Goal: Information Seeking & Learning: Learn about a topic

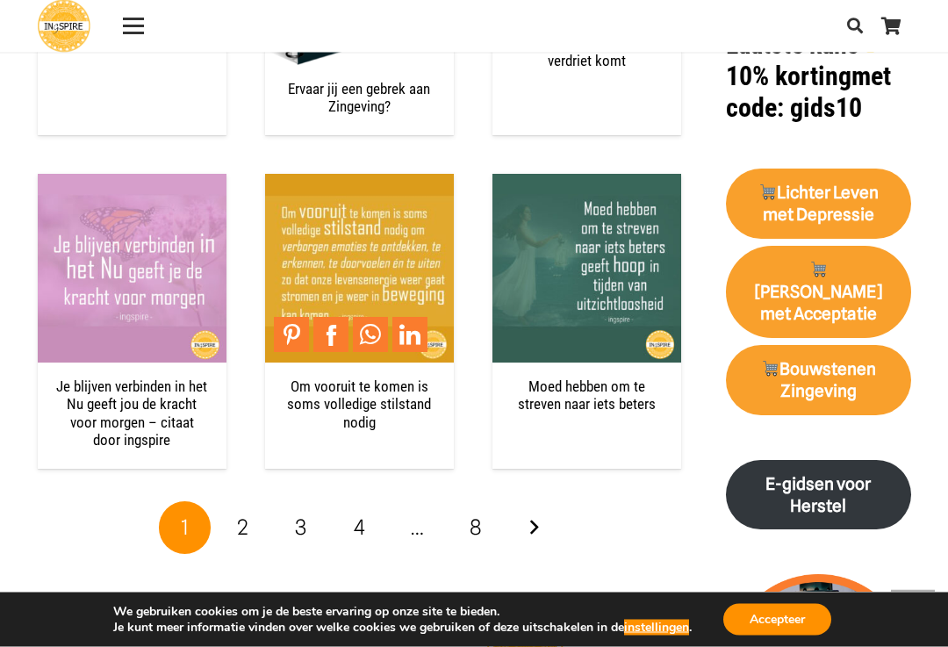
scroll to position [2201, 0]
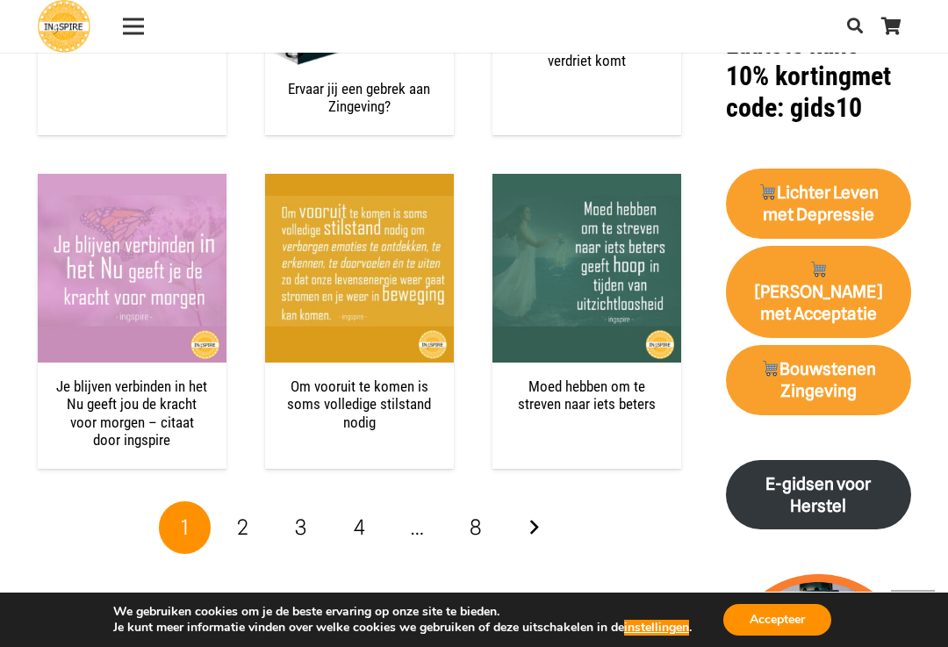
click at [529, 520] on link "Volgende" at bounding box center [533, 527] width 53 height 53
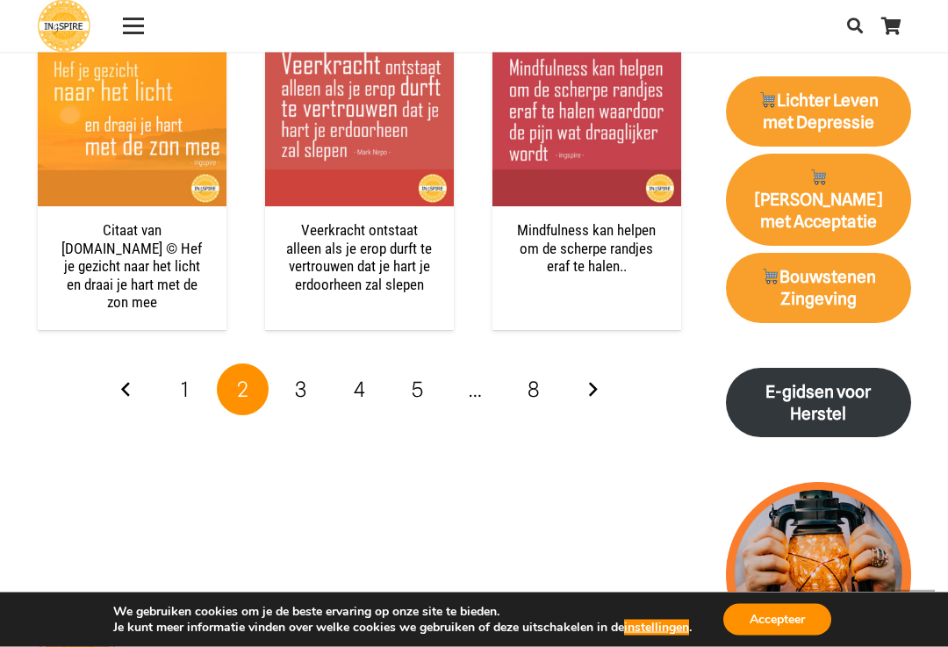
scroll to position [2293, 0]
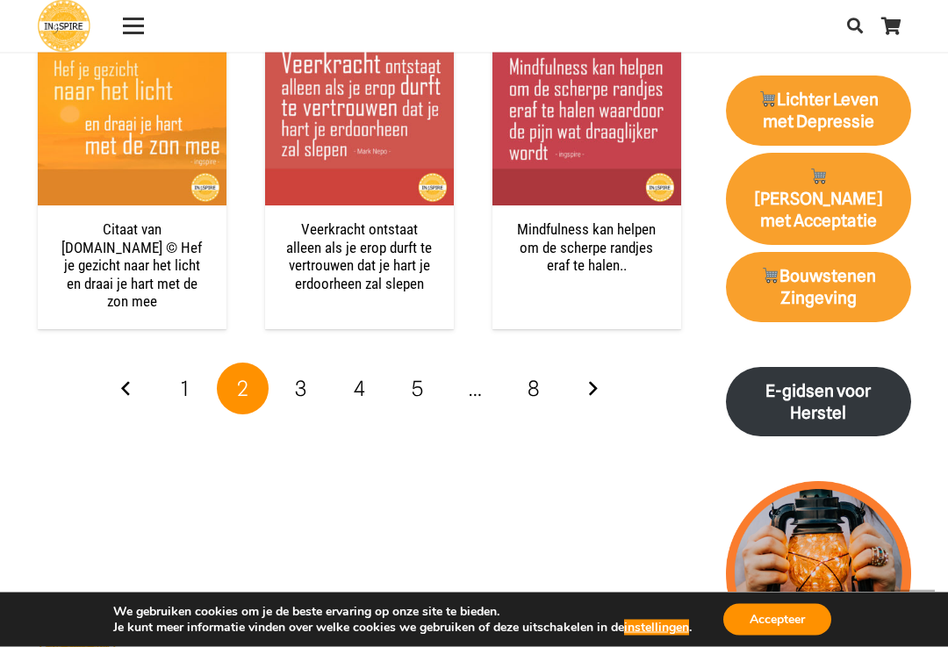
click at [590, 381] on link "Volgende" at bounding box center [592, 389] width 53 height 53
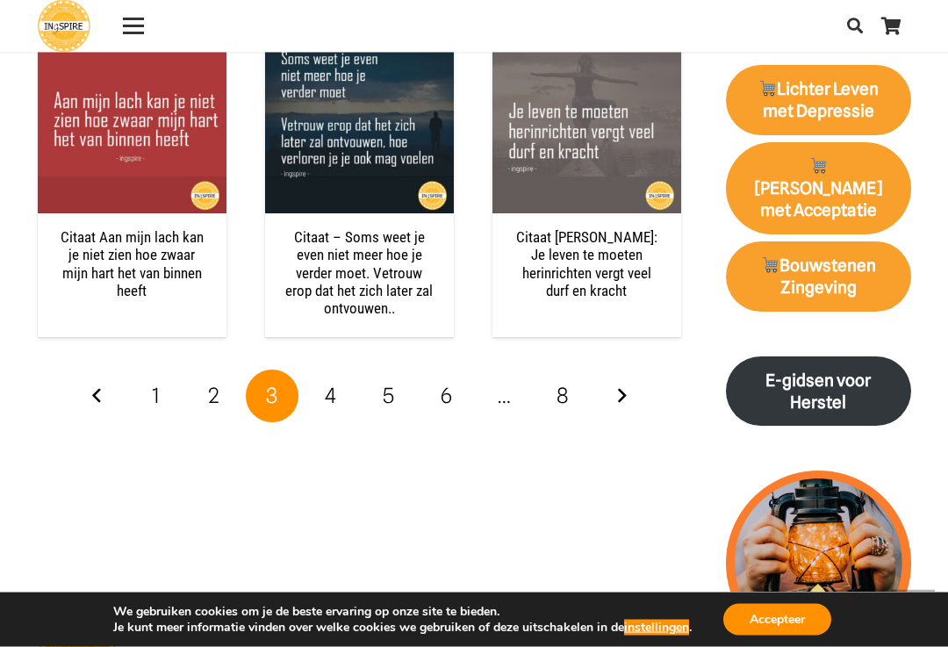
scroll to position [2322, 0]
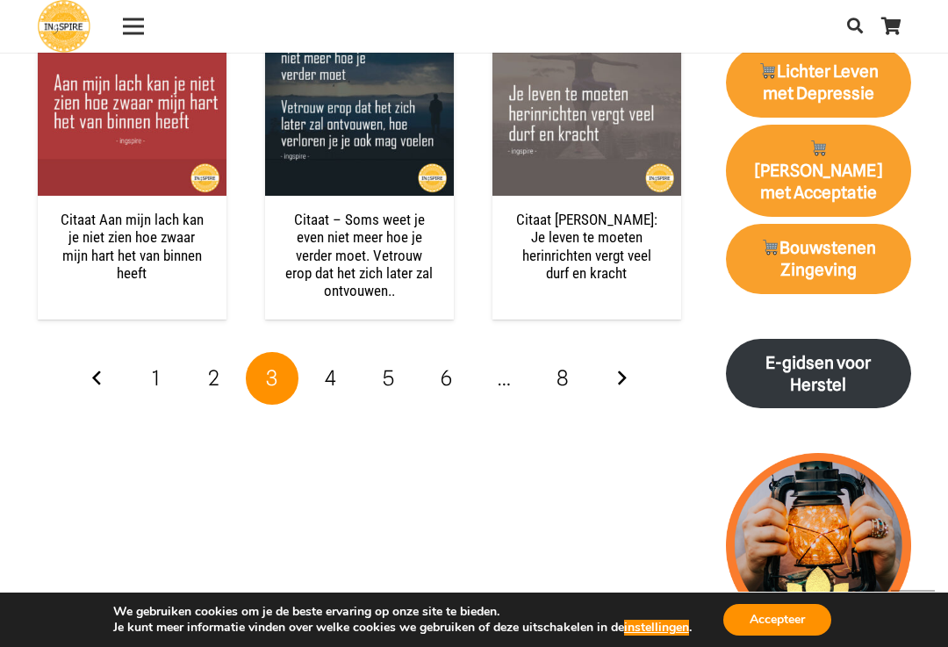
click at [338, 387] on link "4" at bounding box center [330, 378] width 53 height 53
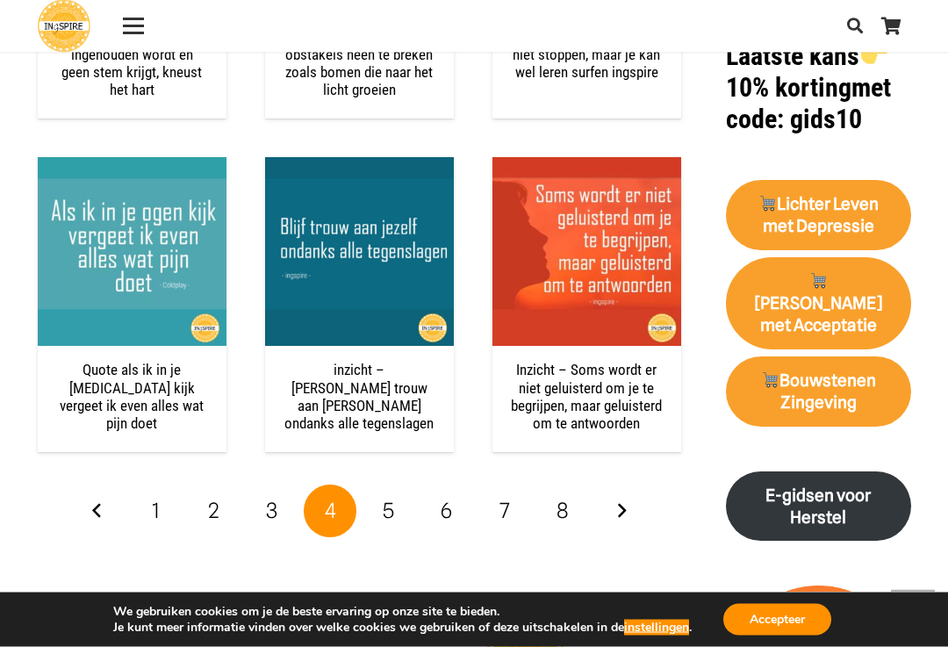
scroll to position [2191, 0]
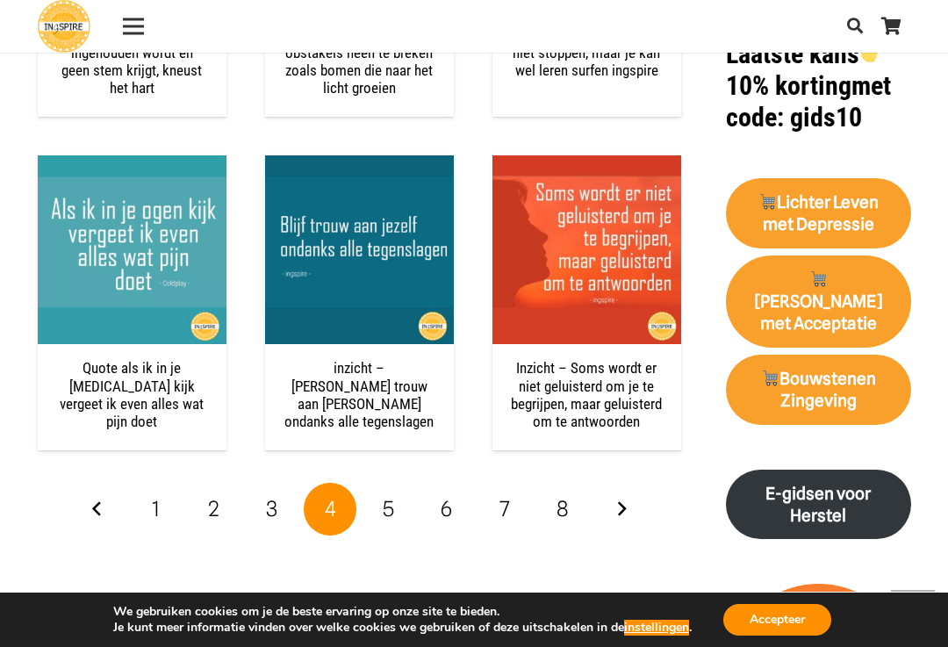
click at [620, 529] on link "Volgende" at bounding box center [621, 509] width 53 height 53
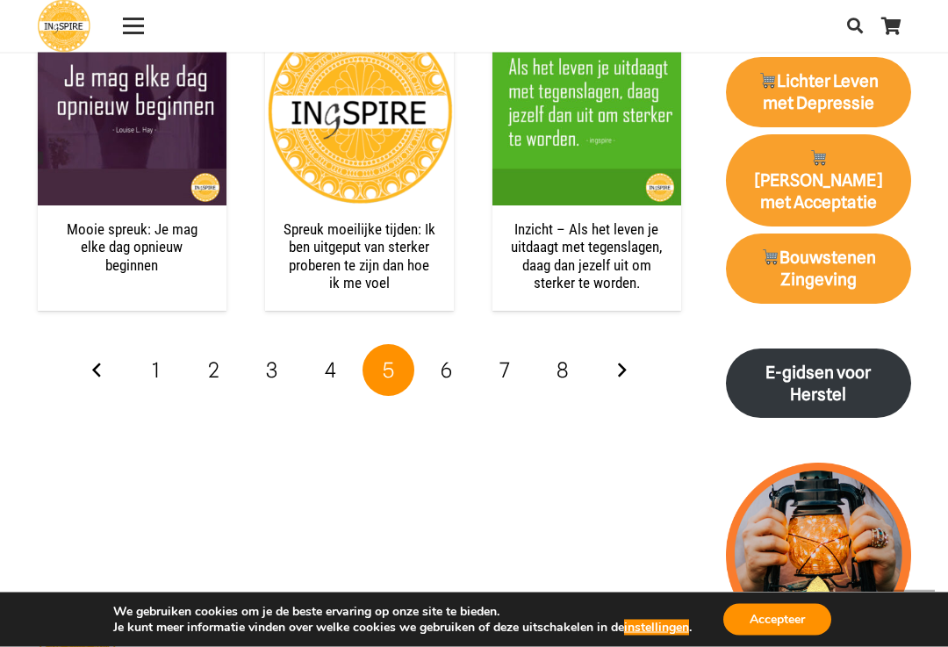
scroll to position [2326, 0]
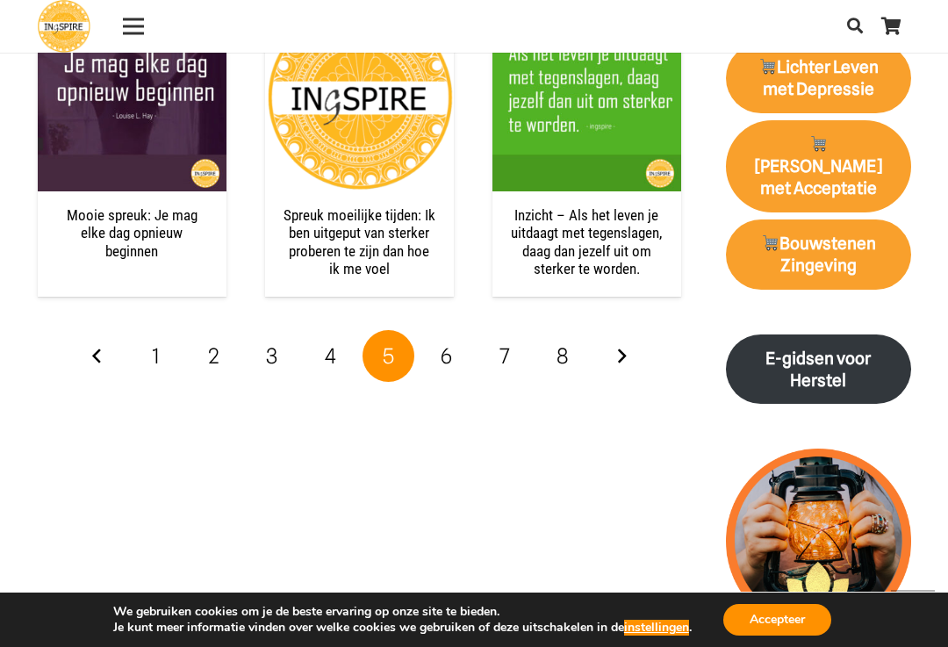
click at [623, 377] on link "Volgende" at bounding box center [621, 356] width 53 height 53
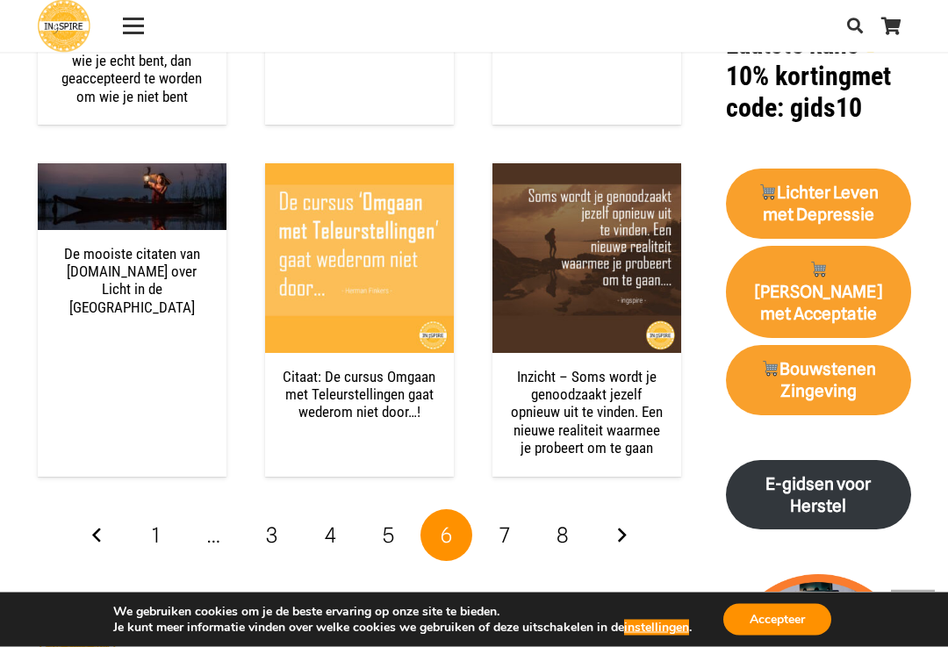
scroll to position [2202, 0]
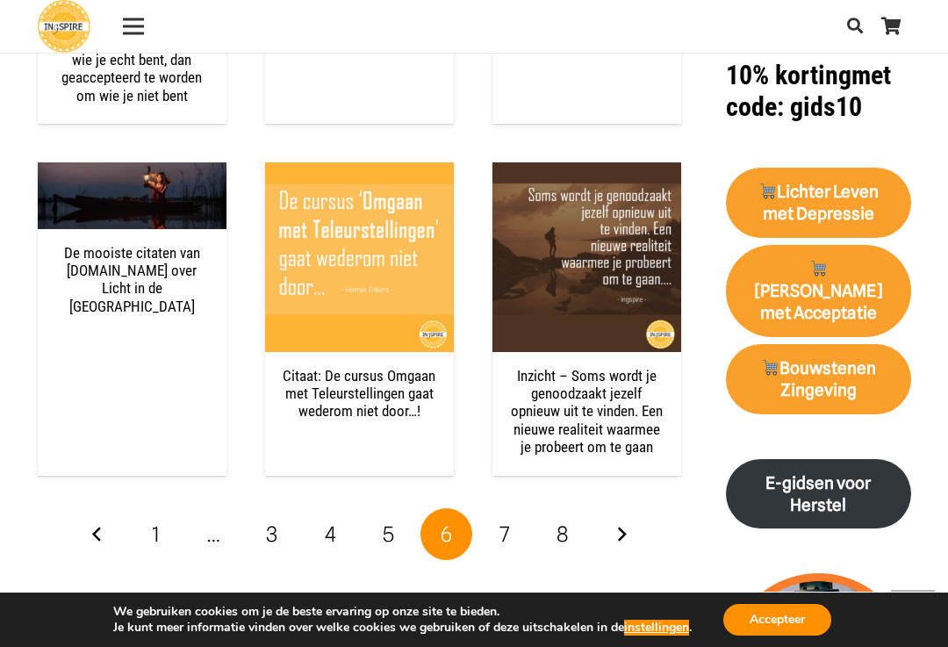
click at [623, 540] on link "Volgende" at bounding box center [621, 534] width 53 height 53
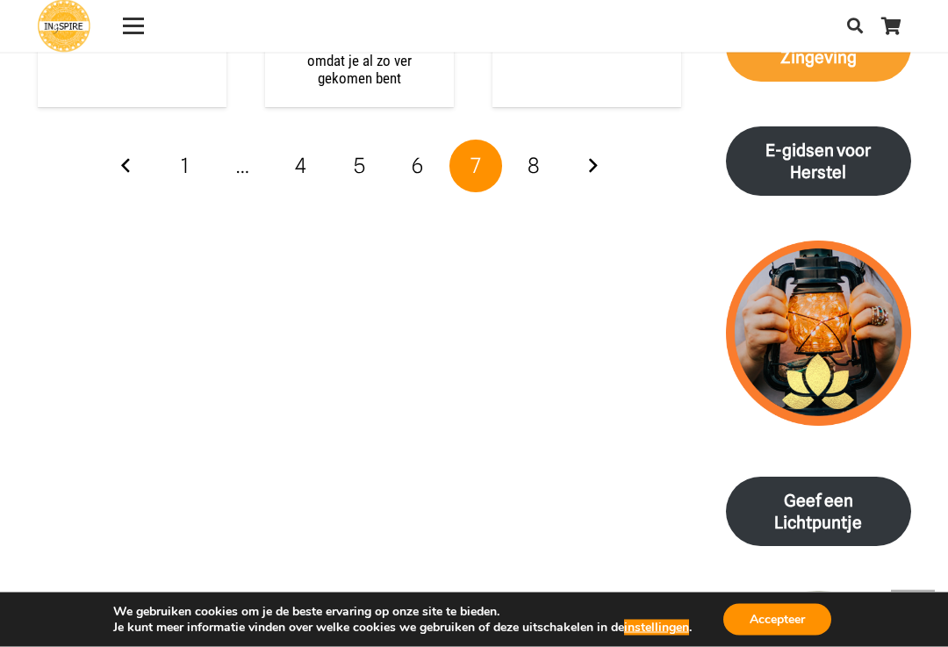
scroll to position [2534, 0]
click at [586, 182] on link "Volgende" at bounding box center [592, 166] width 53 height 53
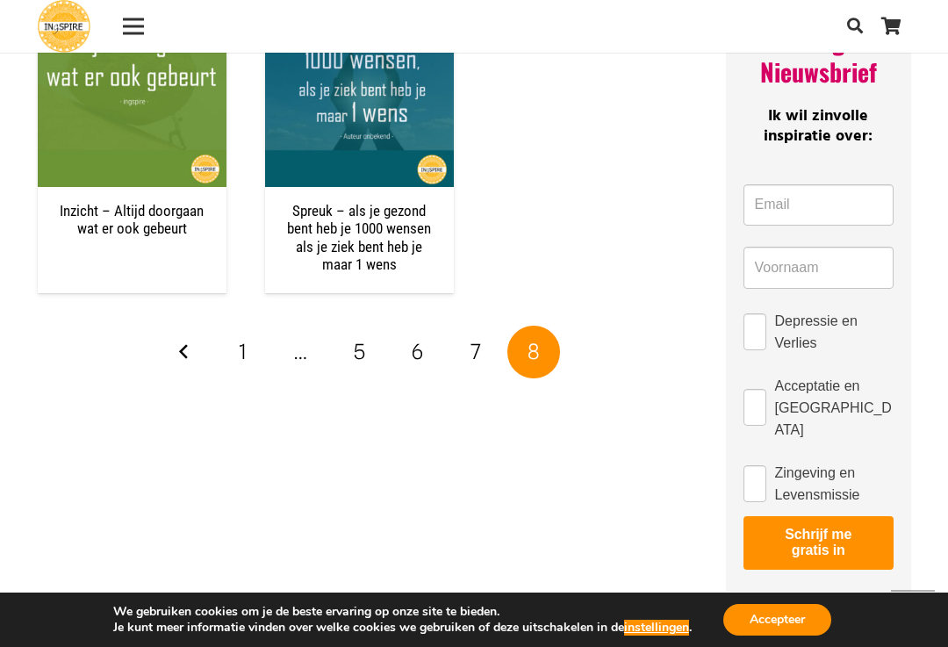
scroll to position [1328, 0]
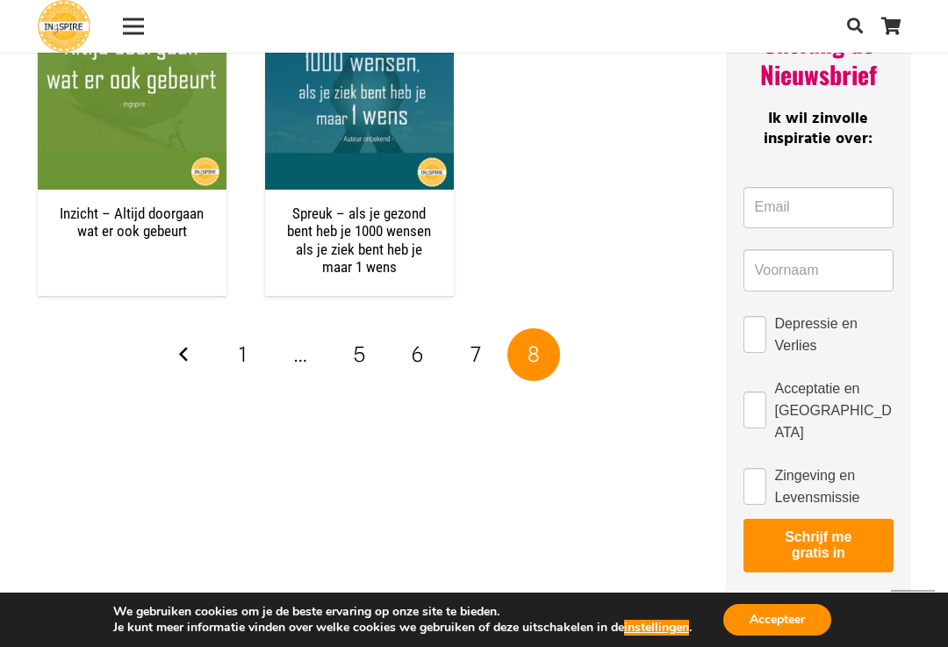
click at [240, 367] on span "1" at bounding box center [243, 353] width 8 height 25
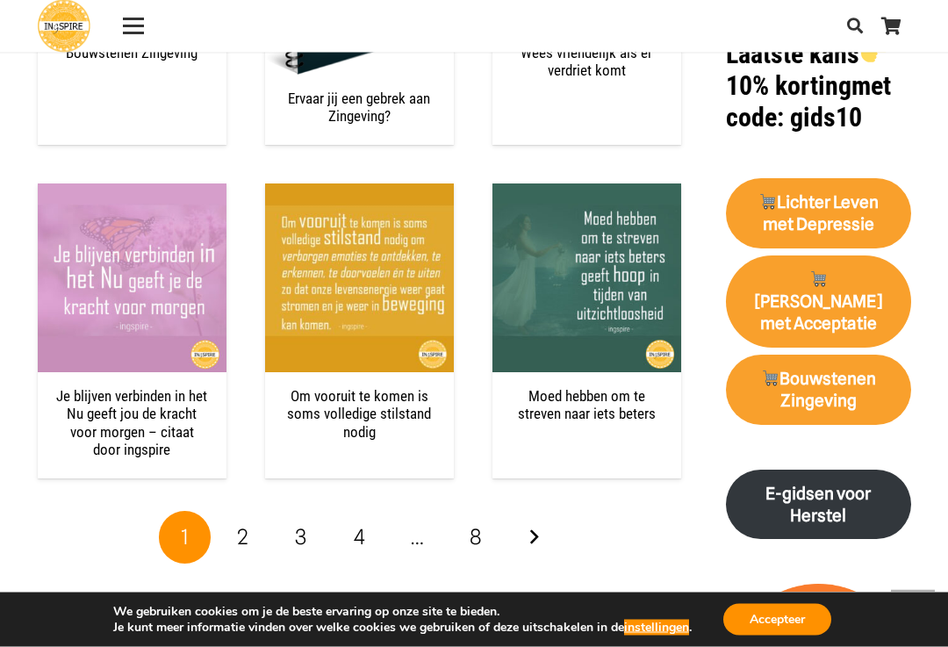
scroll to position [2192, 0]
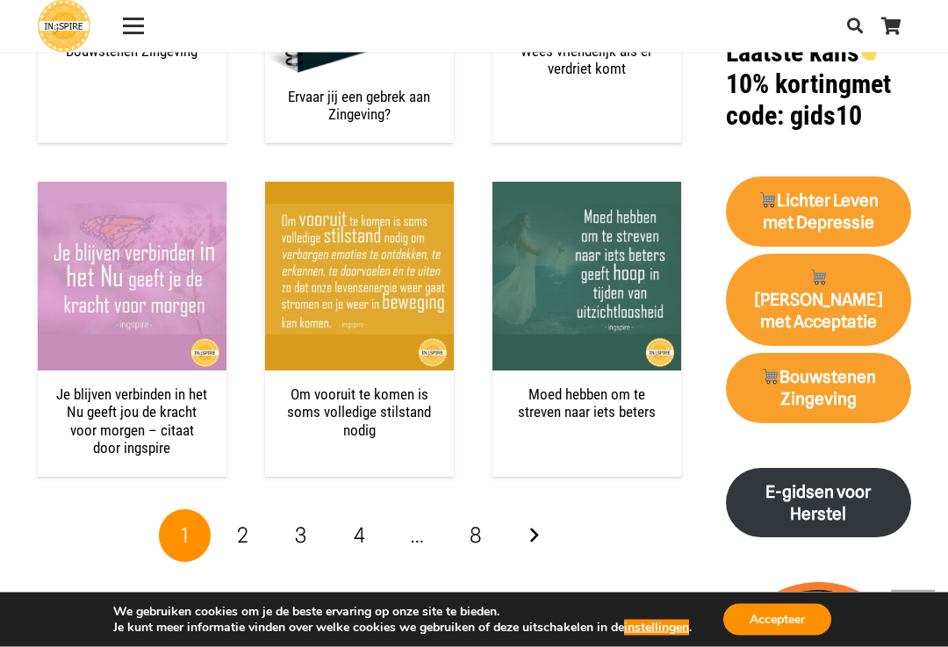
click at [786, 284] on strong "[PERSON_NAME] met Acceptatie" at bounding box center [818, 301] width 127 height 64
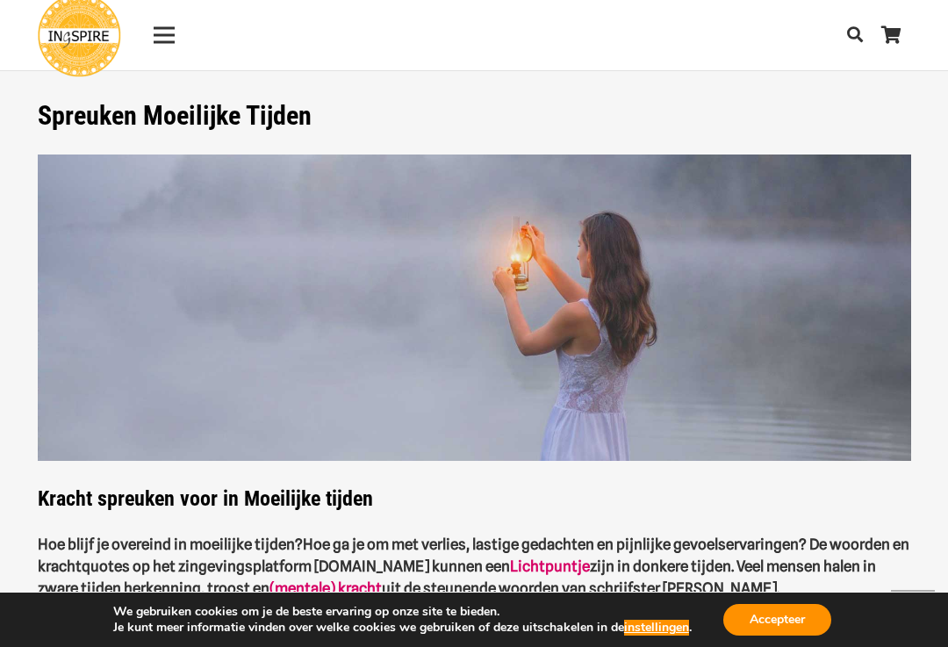
scroll to position [2222, 0]
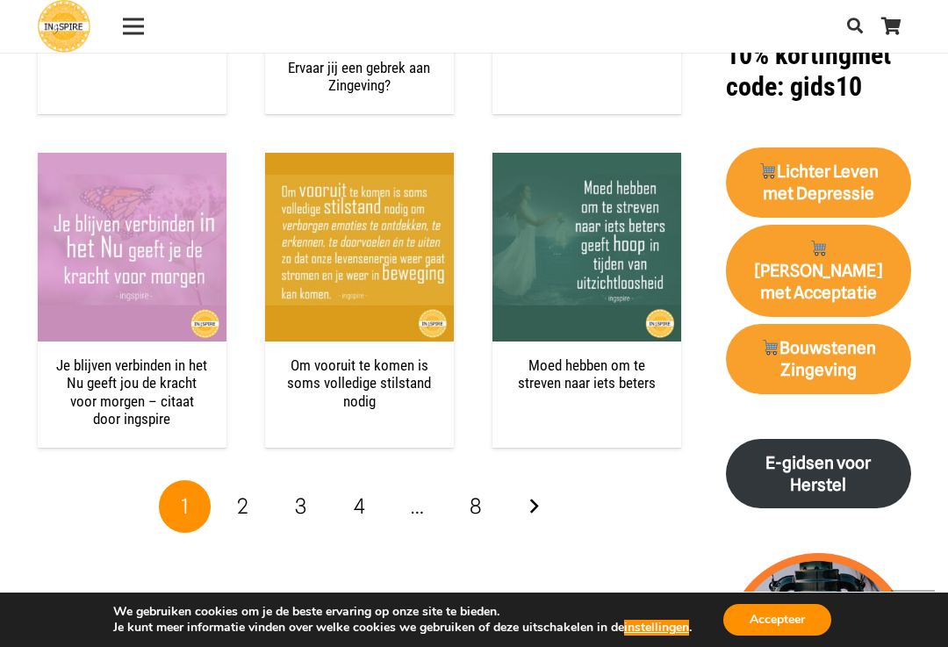
click at [483, 500] on link "8" at bounding box center [475, 506] width 53 height 53
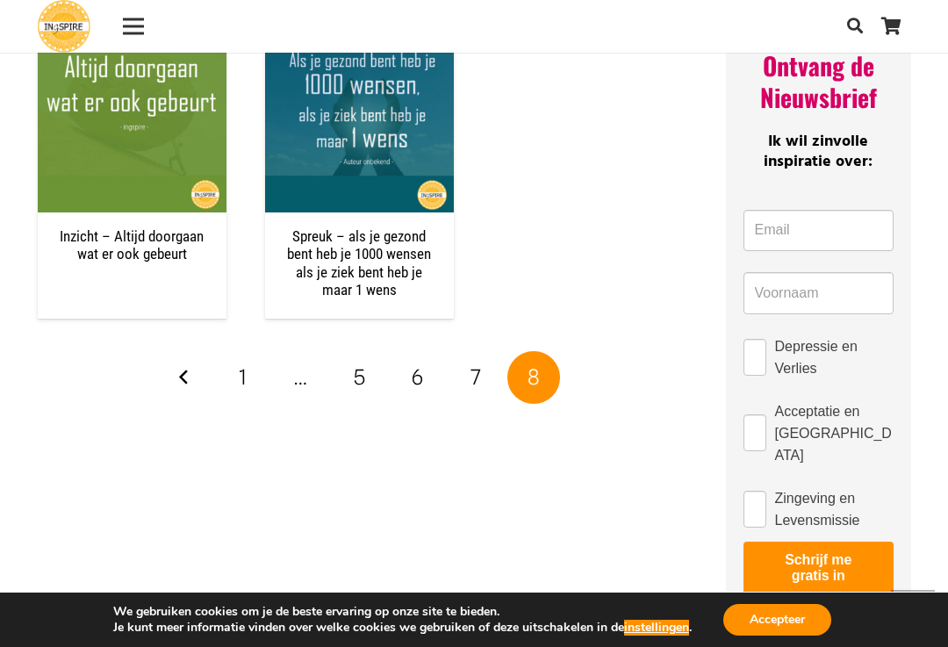
scroll to position [1304, 0]
click at [247, 391] on link "1" at bounding box center [243, 378] width 53 height 53
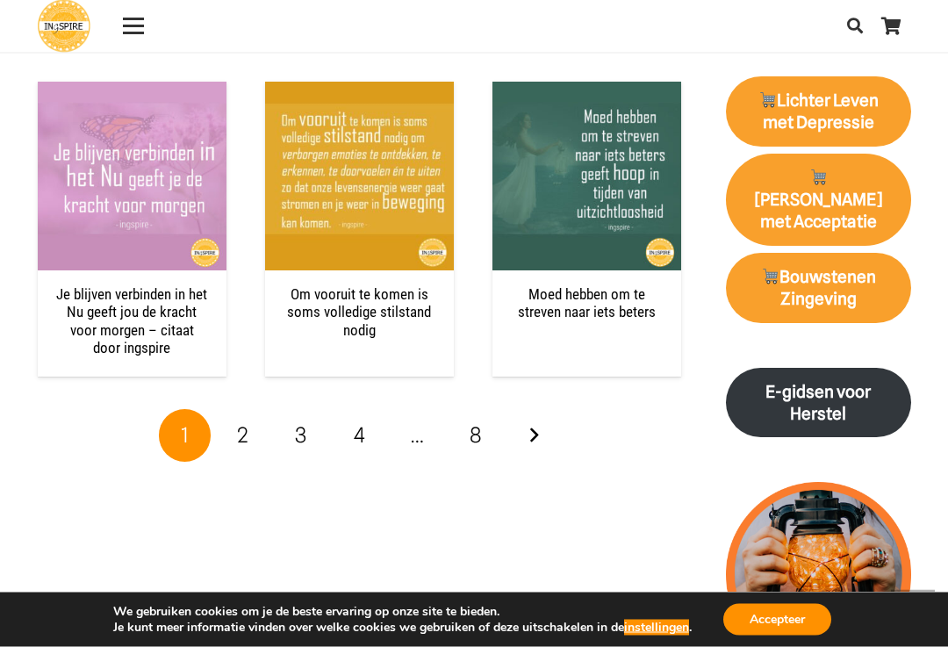
scroll to position [2293, 0]
click at [252, 427] on link "2" at bounding box center [243, 435] width 53 height 53
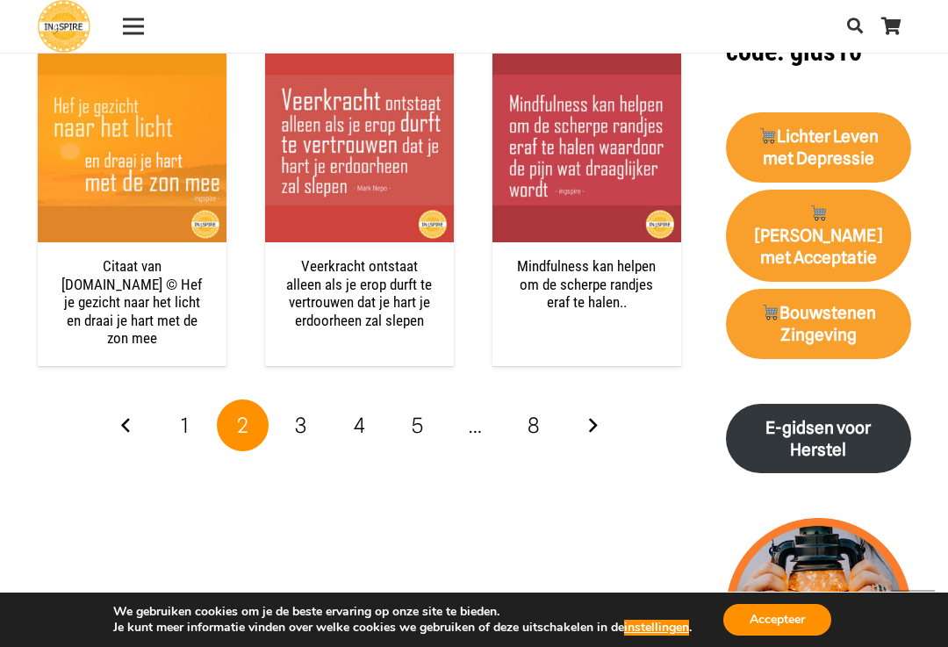
scroll to position [2253, 0]
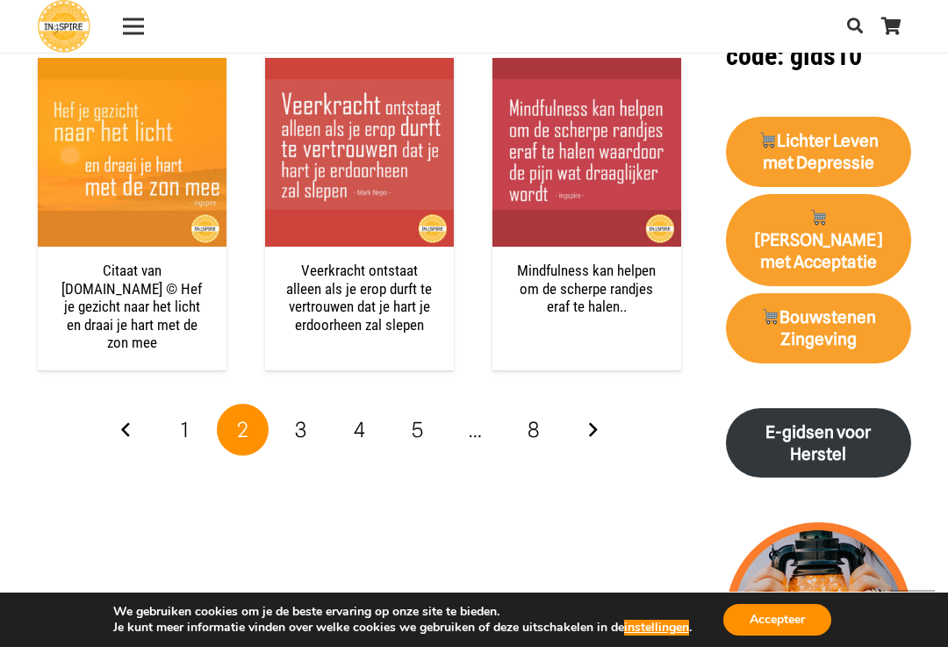
click at [304, 420] on span "3" at bounding box center [300, 429] width 11 height 25
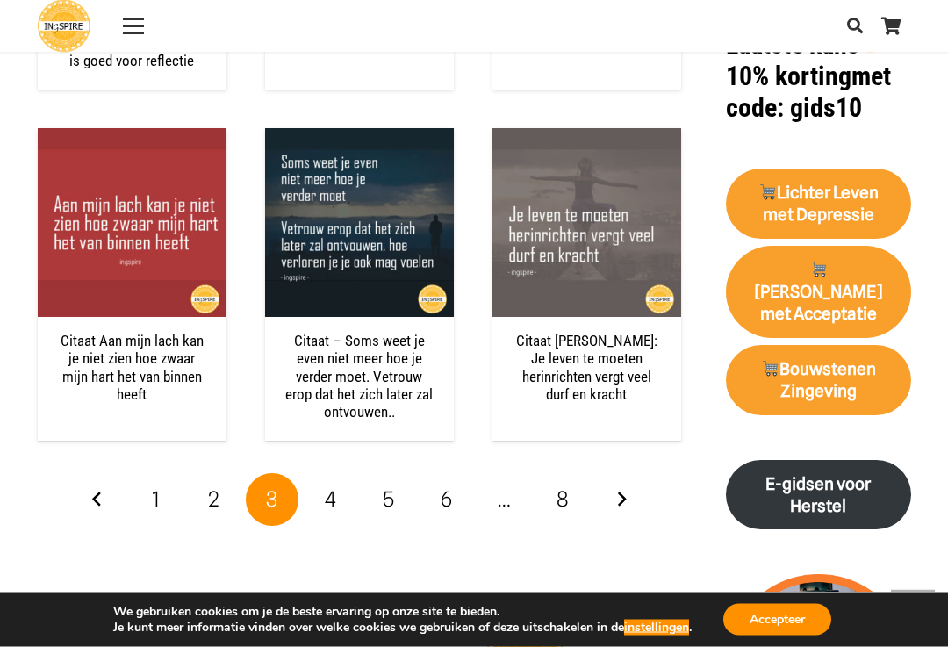
scroll to position [2203, 0]
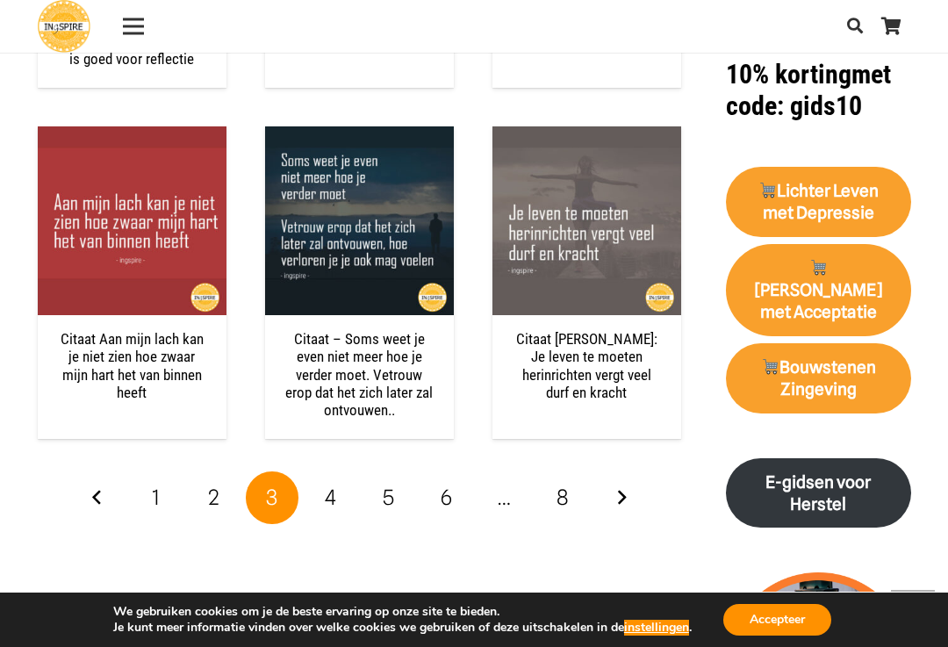
click at [341, 511] on link "4" at bounding box center [330, 497] width 53 height 53
